Goal: Transaction & Acquisition: Purchase product/service

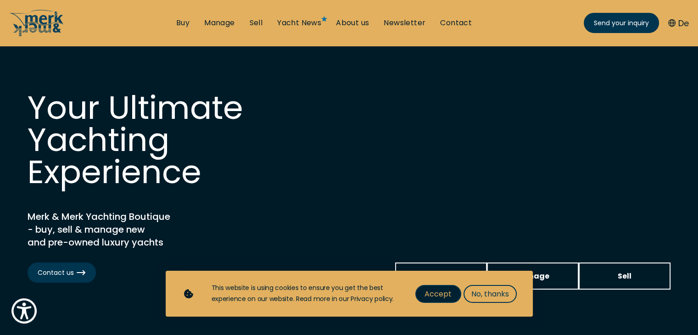
click at [440, 292] on span "Accept" at bounding box center [437, 293] width 27 height 11
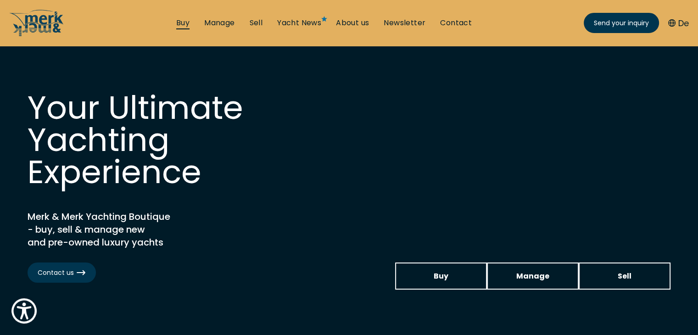
click at [182, 22] on link "Buy" at bounding box center [182, 23] width 13 height 10
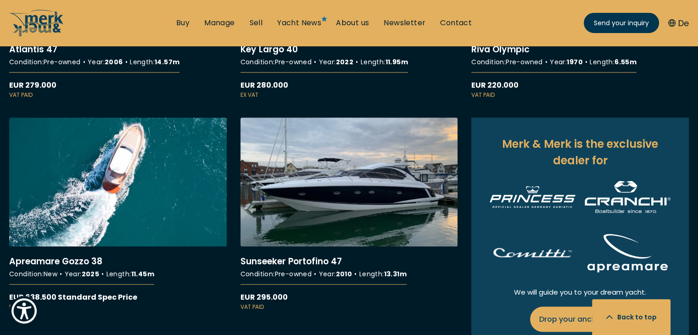
scroll to position [1009, 0]
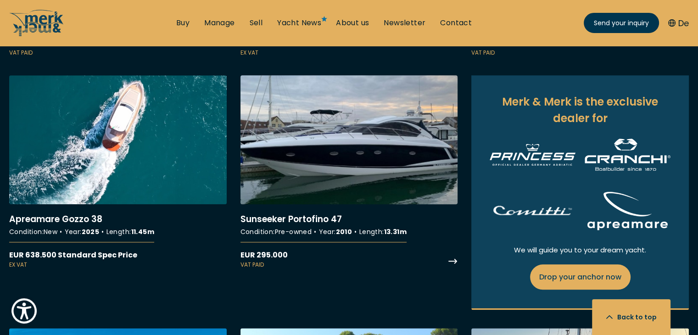
click at [384, 168] on link "More details about Sunseeker Portofino 47" at bounding box center [348, 172] width 217 height 194
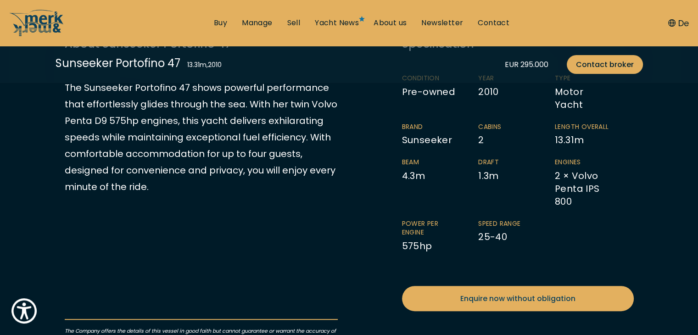
scroll to position [278, 0]
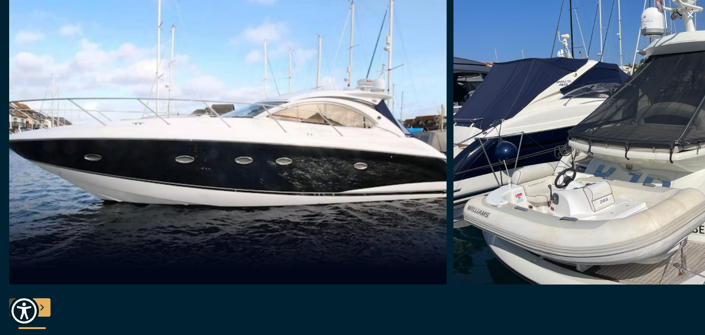
click at [694, 150] on img "button" at bounding box center [671, 138] width 437 height 294
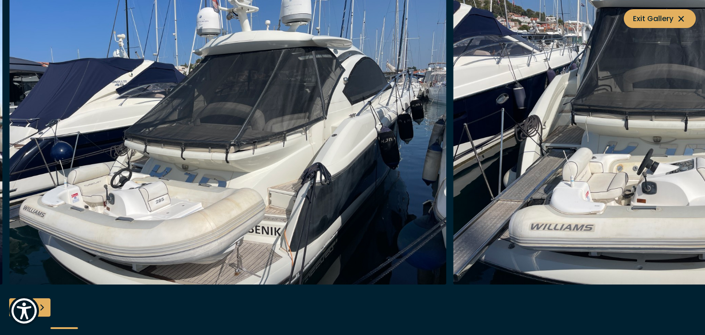
click at [694, 150] on img "button" at bounding box center [671, 138] width 437 height 294
click at [650, 123] on img "button" at bounding box center [671, 138] width 437 height 294
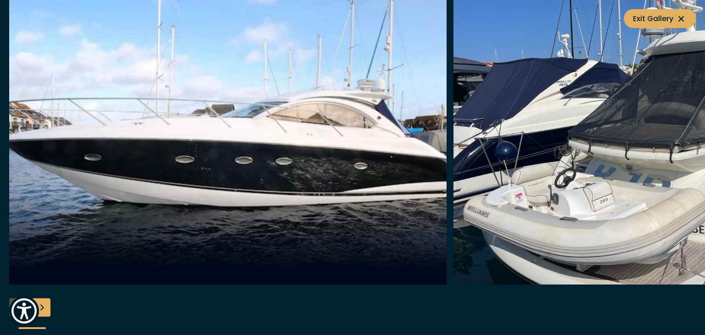
click at [644, 110] on img "button" at bounding box center [671, 138] width 437 height 294
click at [643, 15] on span "Exit Gallery" at bounding box center [660, 18] width 54 height 11
